Goal: Check status: Check status

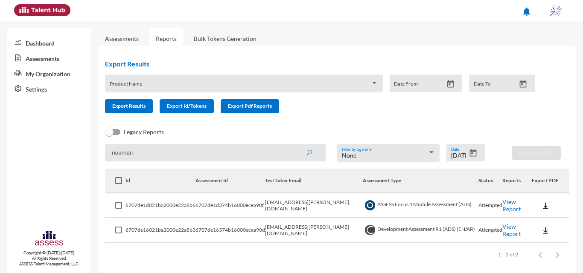
scroll to position [7, 0]
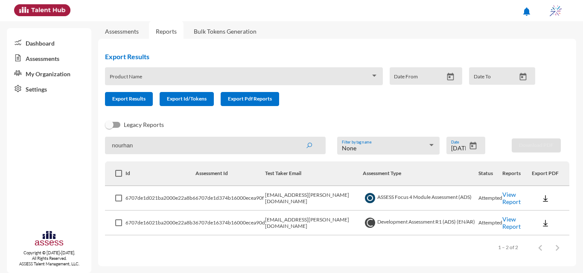
drag, startPoint x: 126, startPoint y: 137, endPoint x: 70, endPoint y: 131, distance: 56.2
click at [70, 131] on mat-sidenav-container "Dashboard Assessments My Organization Settings Copyright © [DATE]-[DATE]. All R…" at bounding box center [291, 147] width 583 height 252
click at [295, 138] on button "submit" at bounding box center [308, 145] width 27 height 15
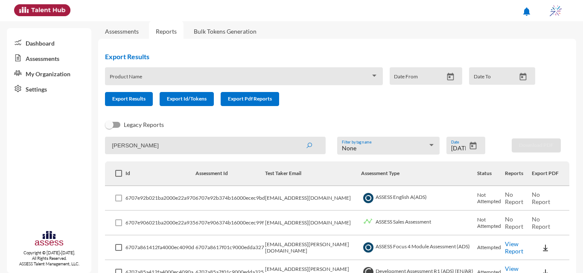
drag, startPoint x: 180, startPoint y: 145, endPoint x: 139, endPoint y: 143, distance: 41.0
click at [139, 143] on input "[PERSON_NAME]" at bounding box center [215, 145] width 221 height 17
type input "mahmoud"
click at [295, 138] on button "submit" at bounding box center [308, 145] width 27 height 15
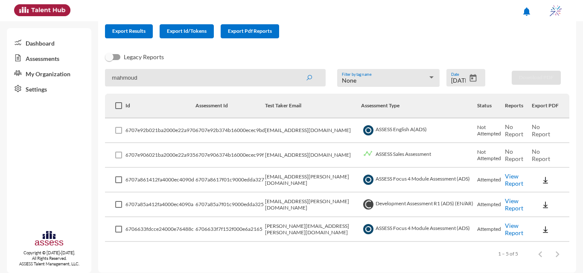
scroll to position [81, 0]
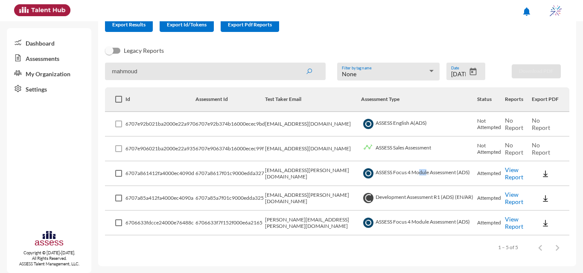
drag, startPoint x: 412, startPoint y: 170, endPoint x: 405, endPoint y: 182, distance: 14.3
click at [405, 182] on td "ASSESS Focus 4 Module Assessment (ADS)" at bounding box center [419, 174] width 116 height 25
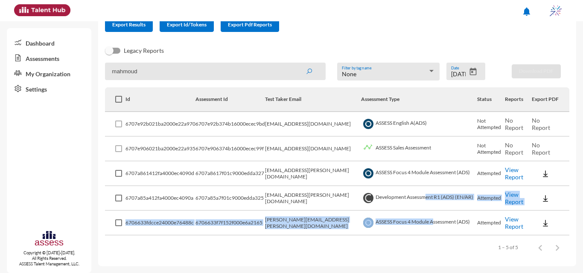
drag, startPoint x: 414, startPoint y: 216, endPoint x: 418, endPoint y: 233, distance: 17.3
click at [418, 233] on tbody "6707e92b021ba2000e22a970 6707e92b374b16000ecec9bd [EMAIL_ADDRESS][DOMAIN_NAME] …" at bounding box center [337, 174] width 464 height 124
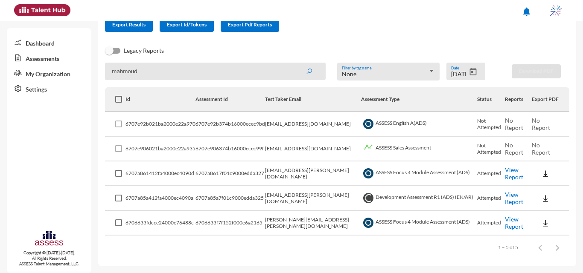
click at [437, 219] on td "ASSESS Focus 4 Module Assessment (ADS)" at bounding box center [419, 223] width 116 height 25
click at [541, 202] on img at bounding box center [545, 198] width 9 height 9
click at [536, 213] on button "OCM / EN" at bounding box center [554, 214] width 55 height 16
